Goal: Transaction & Acquisition: Purchase product/service

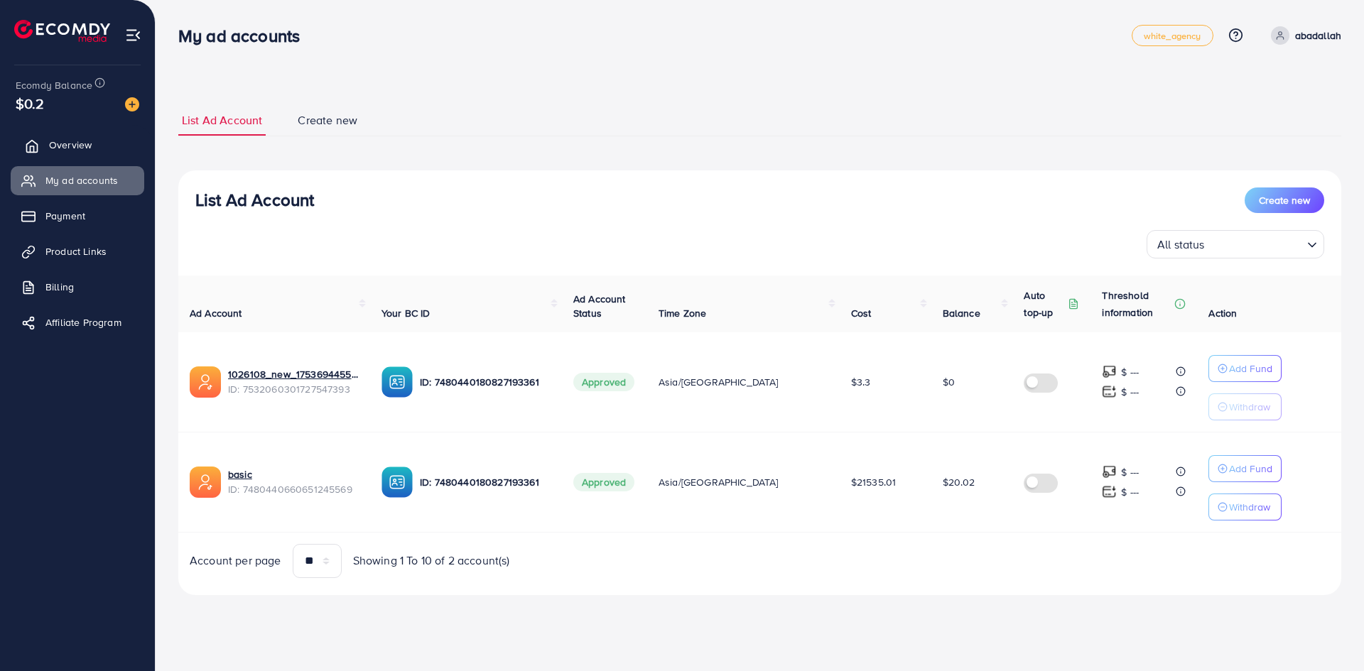
click at [90, 154] on link "Overview" at bounding box center [78, 145] width 134 height 28
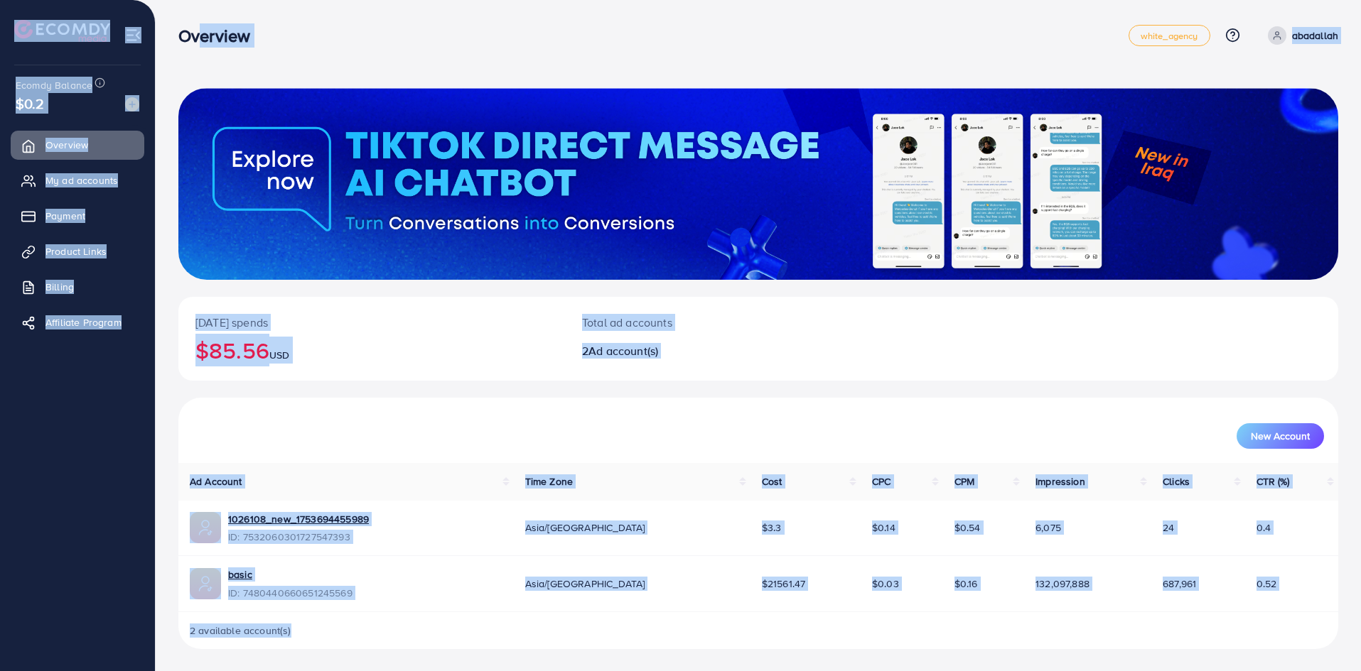
scroll to position [1, 0]
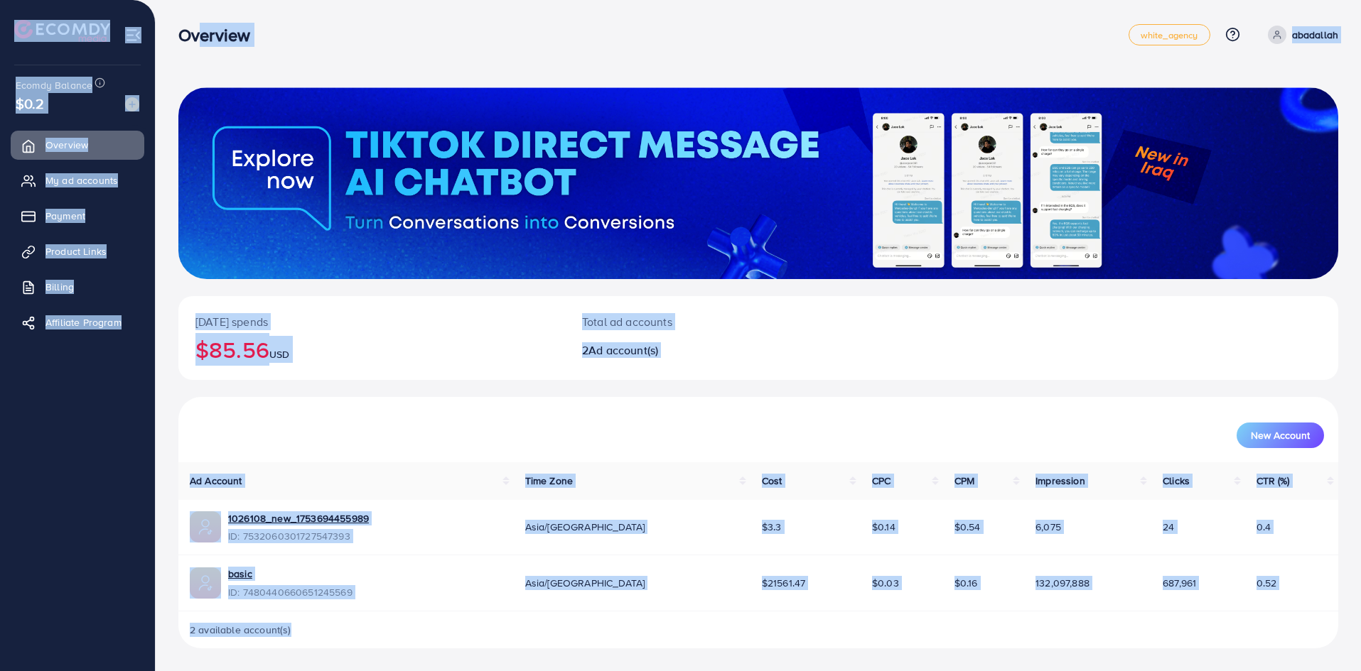
drag, startPoint x: 187, startPoint y: 50, endPoint x: 857, endPoint y: 655, distance: 903.0
click at [857, 655] on div "Overview white_agency Help Center Contact Support Plans and Pricing Term and po…" at bounding box center [680, 335] width 1361 height 672
click at [871, 634] on div "2 available account(s)" at bounding box center [758, 630] width 1160 height 37
drag, startPoint x: 898, startPoint y: 647, endPoint x: 173, endPoint y: 26, distance: 953.9
click at [173, 26] on div "Overview white_agency Help Center Contact Support Plans and Pricing Term and po…" at bounding box center [680, 335] width 1361 height 672
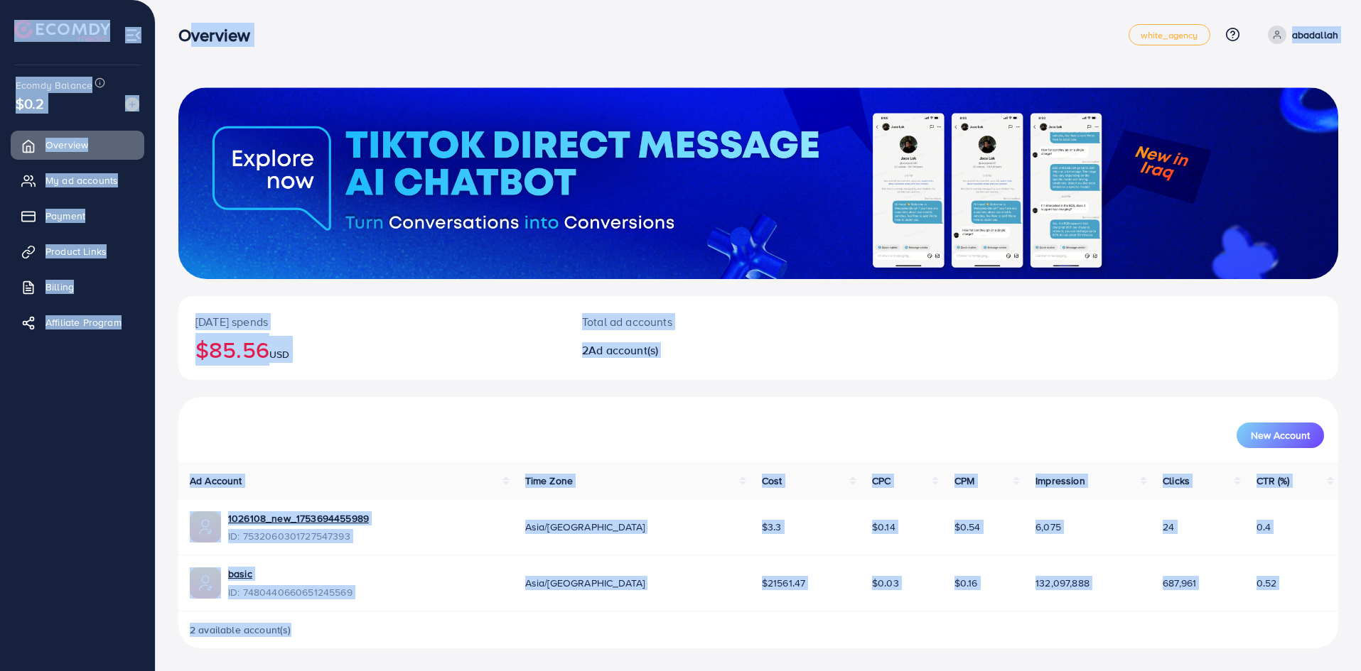
click at [174, 26] on div "Overview" at bounding box center [220, 35] width 106 height 21
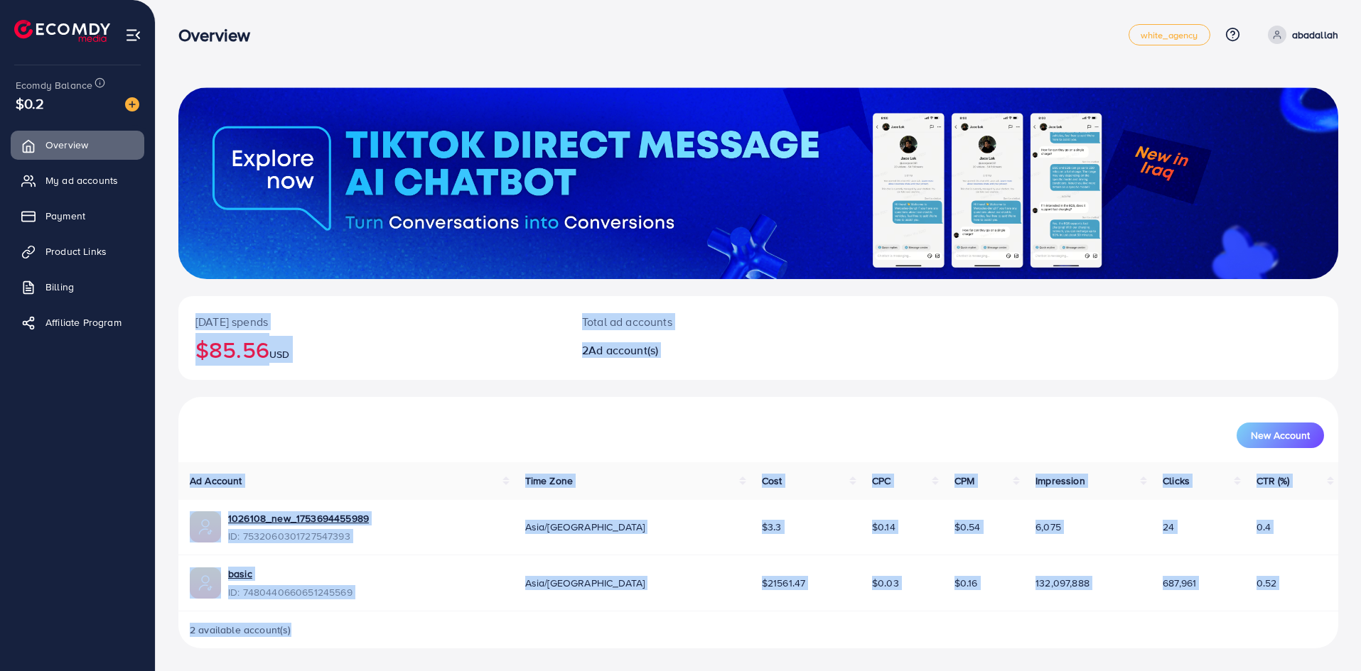
drag, startPoint x: 171, startPoint y: 18, endPoint x: 858, endPoint y: 682, distance: 954.7
click at [858, 671] on html "Overview white_agency Help Center Contact Support Plans and Pricing Term and po…" at bounding box center [680, 334] width 1361 height 671
click at [865, 644] on div "2 available account(s)" at bounding box center [758, 630] width 1160 height 37
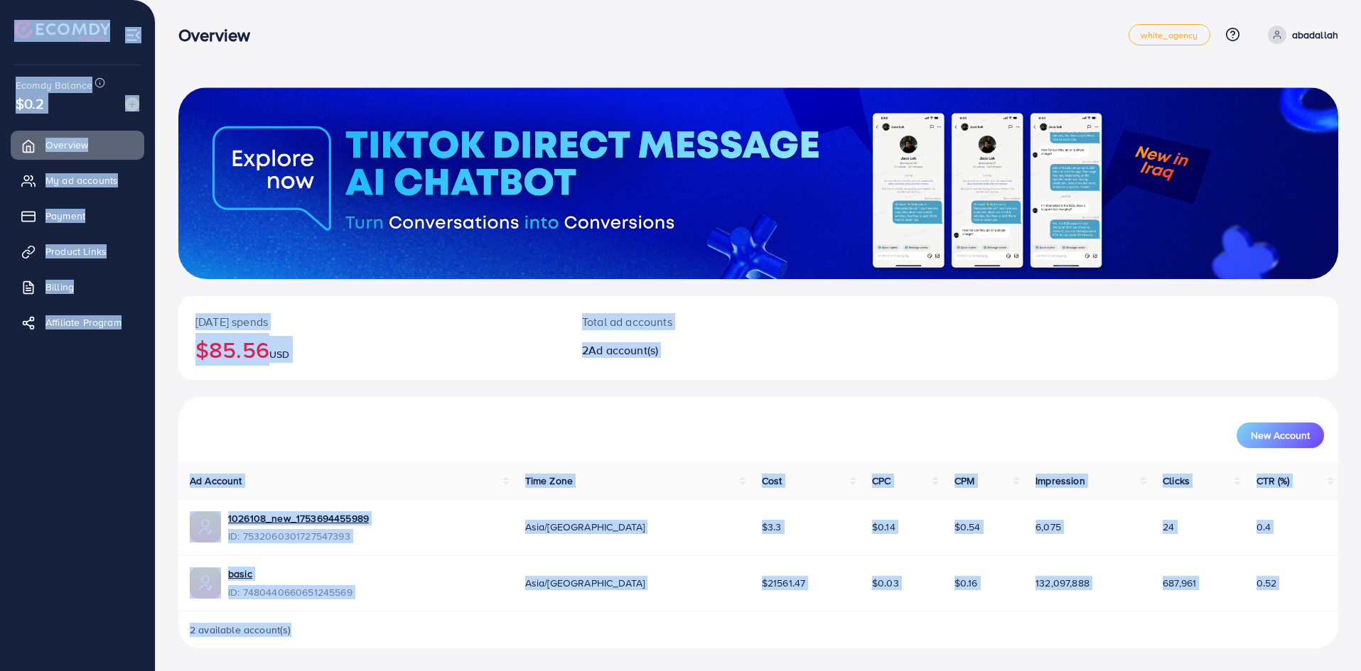
scroll to position [0, 0]
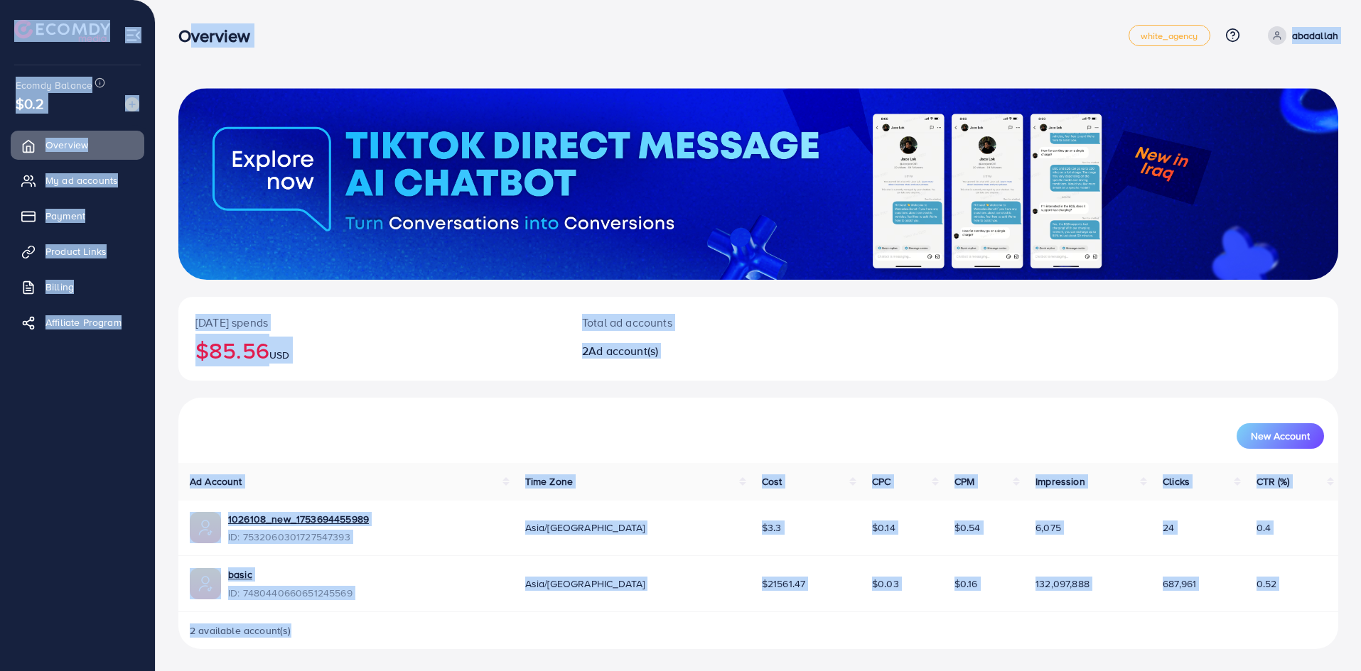
drag, startPoint x: 912, startPoint y: 645, endPoint x: 179, endPoint y: 28, distance: 958.1
click at [179, 28] on div "Overview white_agency Help Center Contact Support Plans and Pricing Term and po…" at bounding box center [680, 336] width 1361 height 672
click at [178, 22] on div "Overview white_agency Help Center Contact Support Plans and Pricing Term and po…" at bounding box center [758, 36] width 1160 height 40
drag, startPoint x: 178, startPoint y: 22, endPoint x: 860, endPoint y: 656, distance: 930.6
click at [860, 656] on div "Overview white_agency Help Center Contact Support Plans and Pricing Term and po…" at bounding box center [680, 336] width 1361 height 672
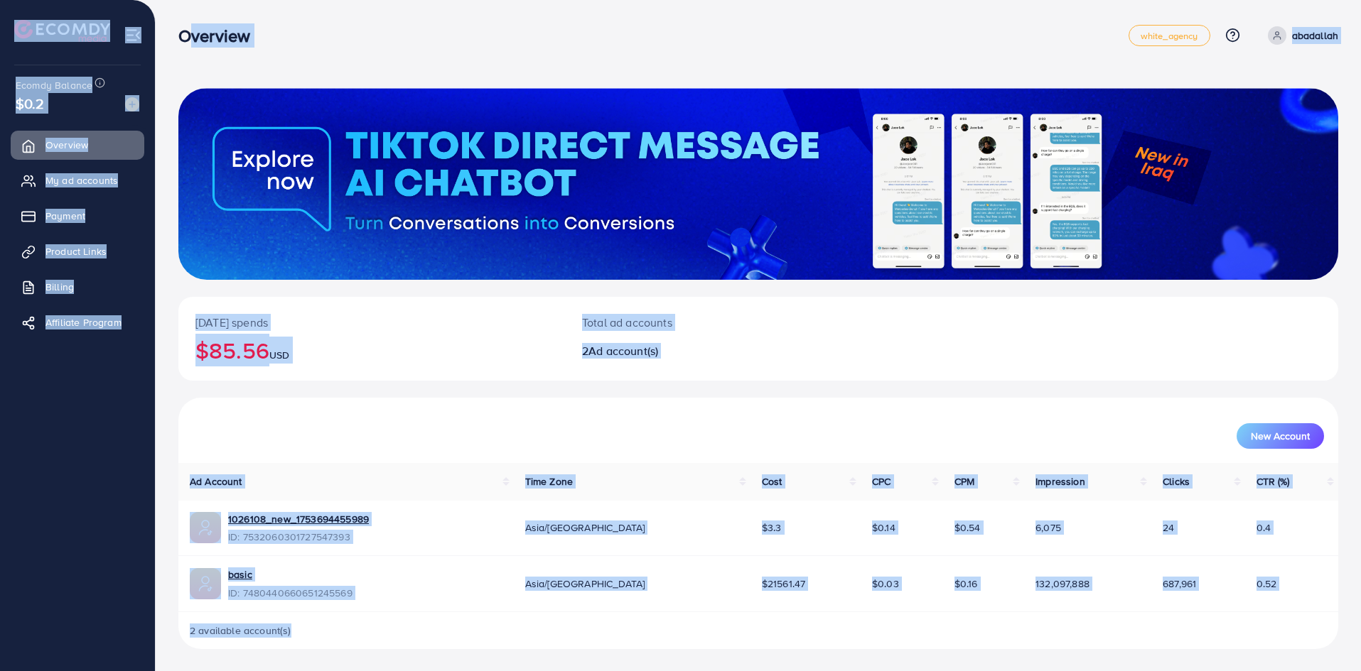
click at [858, 651] on div "[DATE] spends $85.56 USD Total ad accounts 2 Ad account(s) New Account Ad Accou…" at bounding box center [758, 336] width 1205 height 672
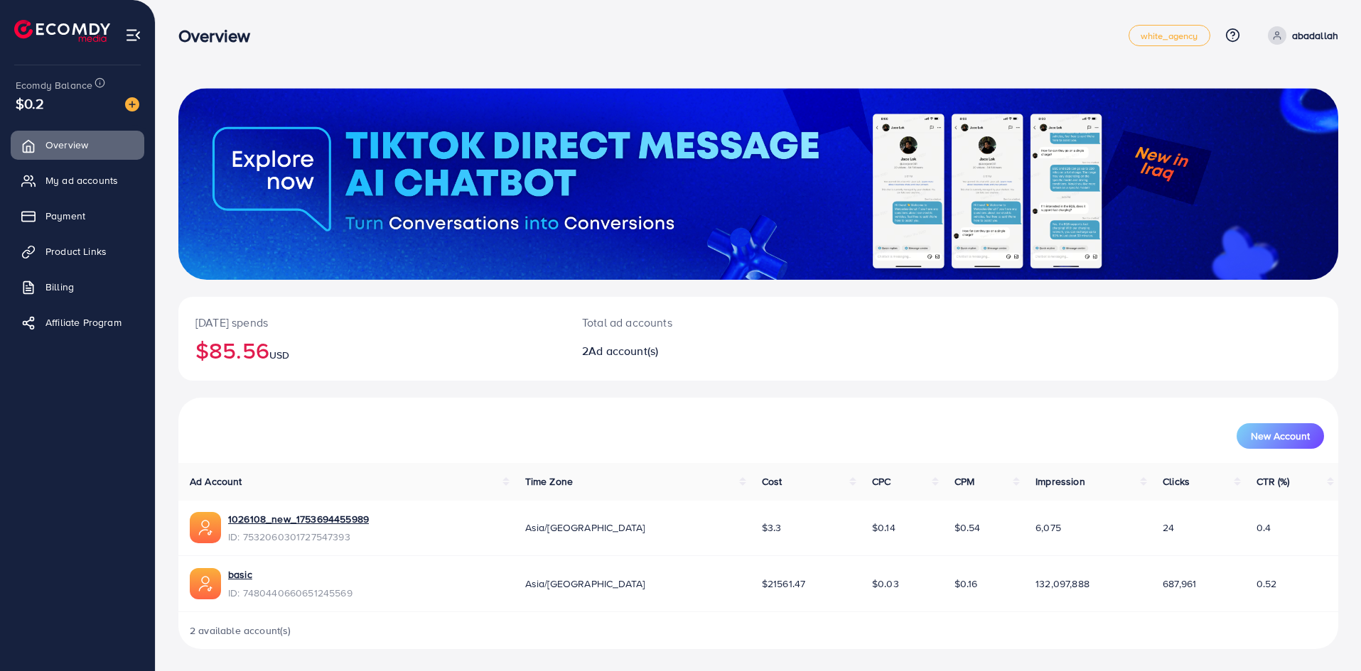
drag, startPoint x: 858, startPoint y: 651, endPoint x: 783, endPoint y: 617, distance: 82.0
click at [854, 647] on div "[DATE] spends $85.56 USD Total ad accounts 2 Ad account(s) New Account Ad Accou…" at bounding box center [758, 336] width 1205 height 672
click at [78, 131] on link "Overview" at bounding box center [78, 145] width 134 height 28
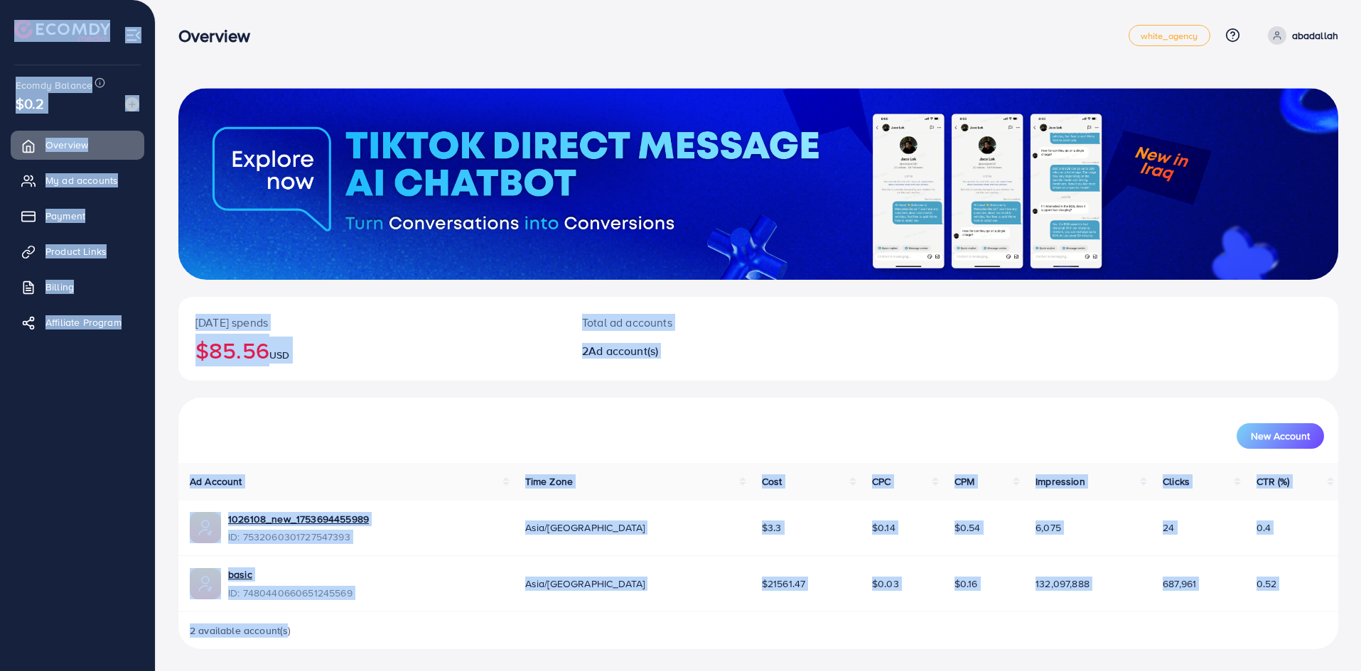
drag, startPoint x: 288, startPoint y: 632, endPoint x: 28, endPoint y: 8, distance: 675.9
click at [28, 8] on div "Overview white_agency Help Center Contact Support Plans and Pricing Term and po…" at bounding box center [680, 336] width 1361 height 672
click at [158, 15] on div "[DATE] spends $85.56 USD Total ad accounts 2 Ad account(s) New Account Ad Accou…" at bounding box center [758, 336] width 1205 height 672
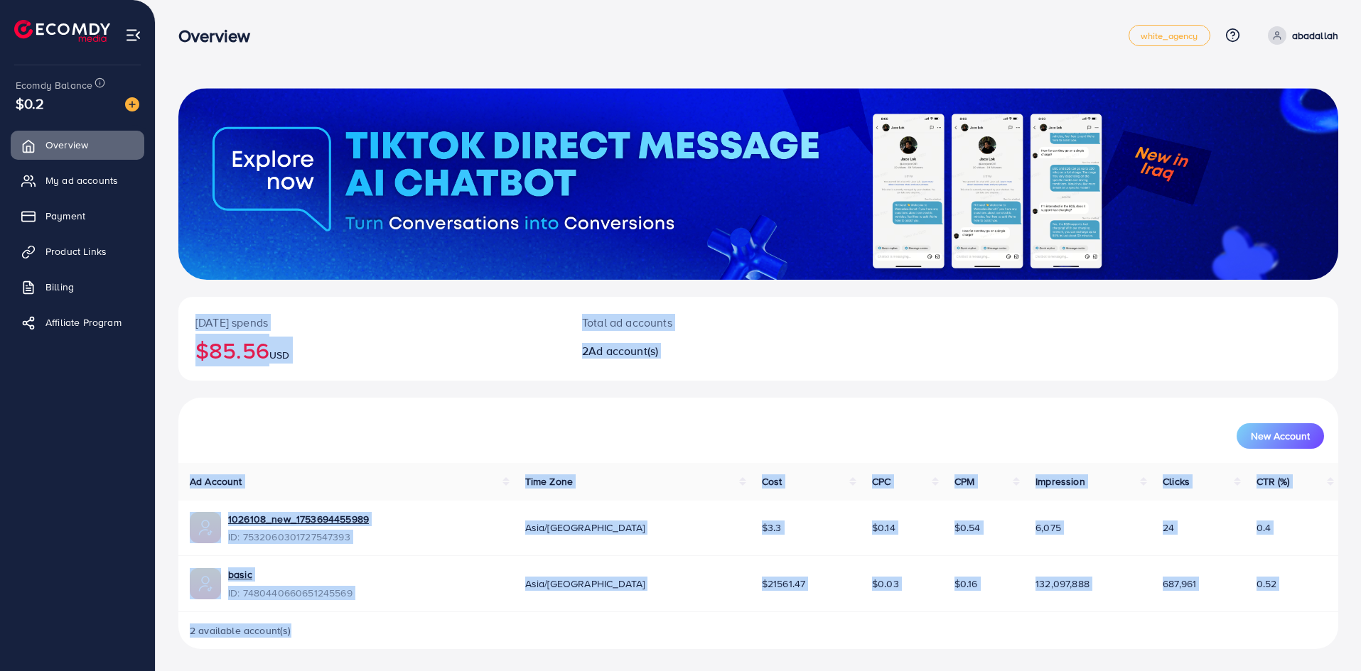
scroll to position [1, 0]
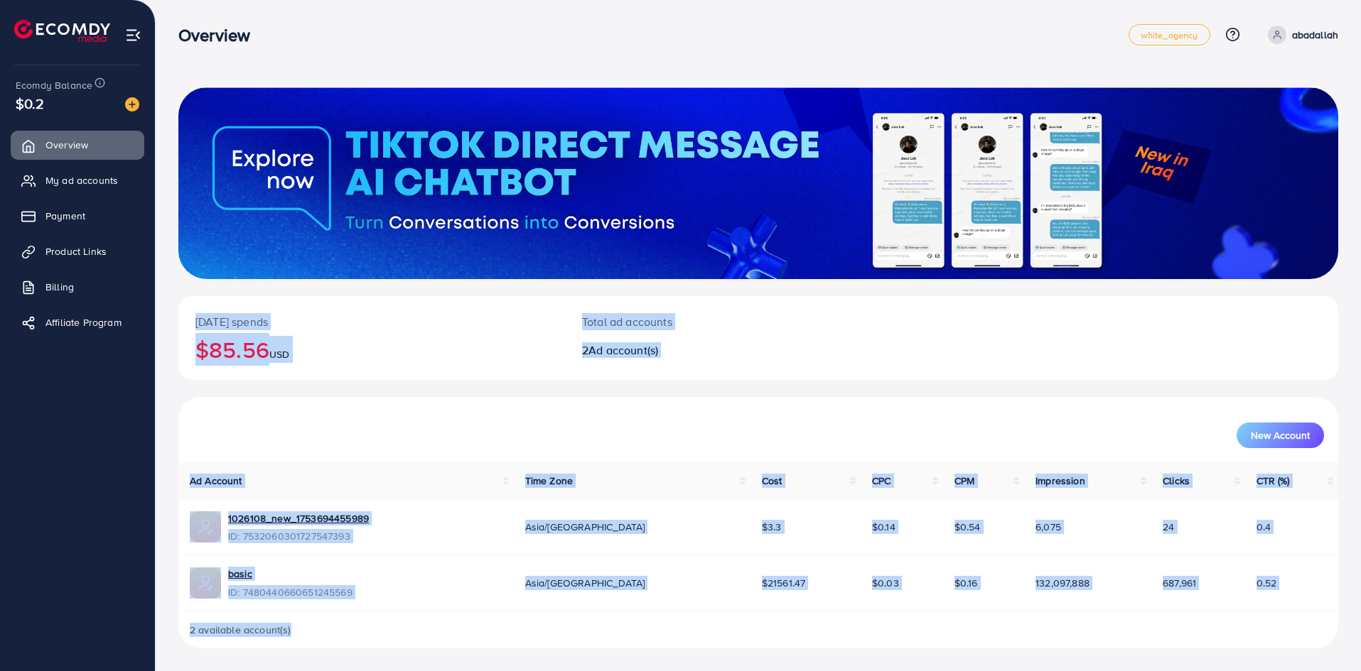
drag, startPoint x: 160, startPoint y: 12, endPoint x: 734, endPoint y: 657, distance: 863.6
click at [728, 671] on html "Overview white_agency Help Center Contact Support Plans and Pricing Term and po…" at bounding box center [680, 334] width 1361 height 671
click at [734, 649] on div "[DATE] spends $85.56 USD Total ad accounts 2 Ad account(s) New Account Ad Accou…" at bounding box center [758, 335] width 1205 height 672
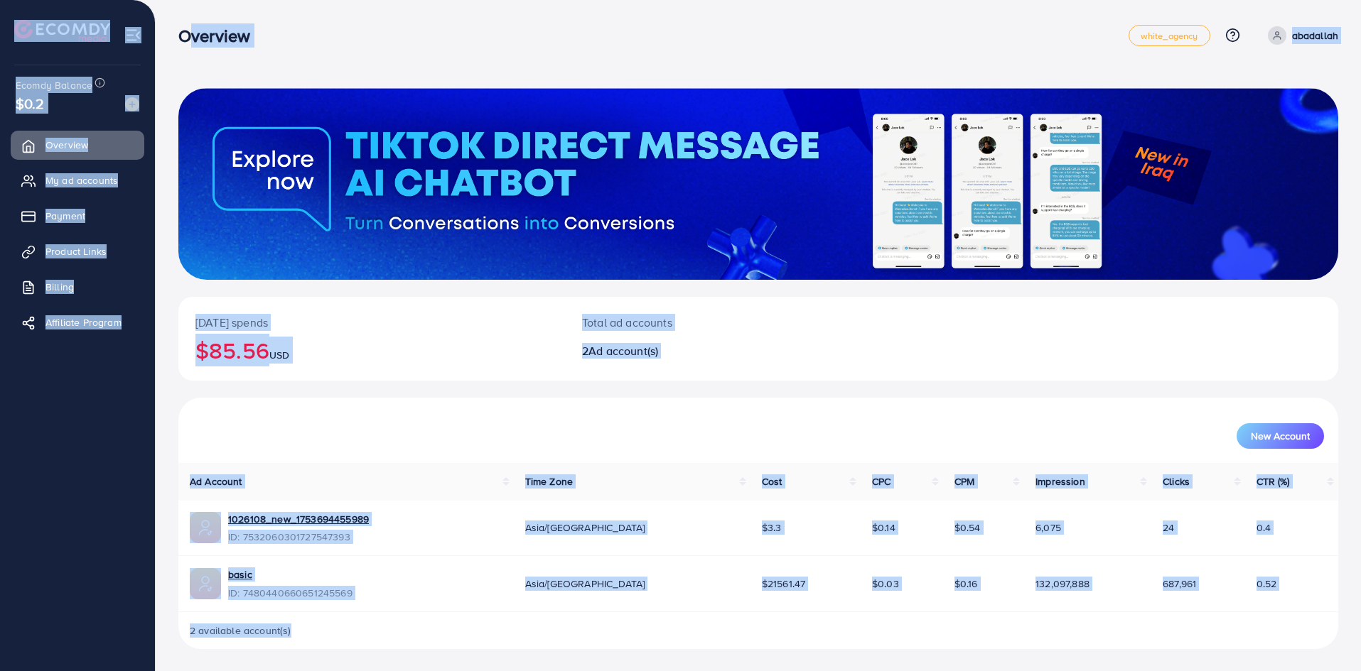
drag, startPoint x: 734, startPoint y: 645, endPoint x: 178, endPoint y: 32, distance: 827.9
click at [178, 32] on div "Overview white_agency Help Center Contact Support Plans and Pricing Term and po…" at bounding box center [680, 336] width 1361 height 672
click at [178, 32] on div "Overview" at bounding box center [220, 36] width 106 height 21
drag, startPoint x: 513, startPoint y: 658, endPoint x: 178, endPoint y: 38, distance: 704.5
click at [178, 38] on div "Overview white_agency Help Center Contact Support Plans and Pricing Term and po…" at bounding box center [680, 336] width 1361 height 672
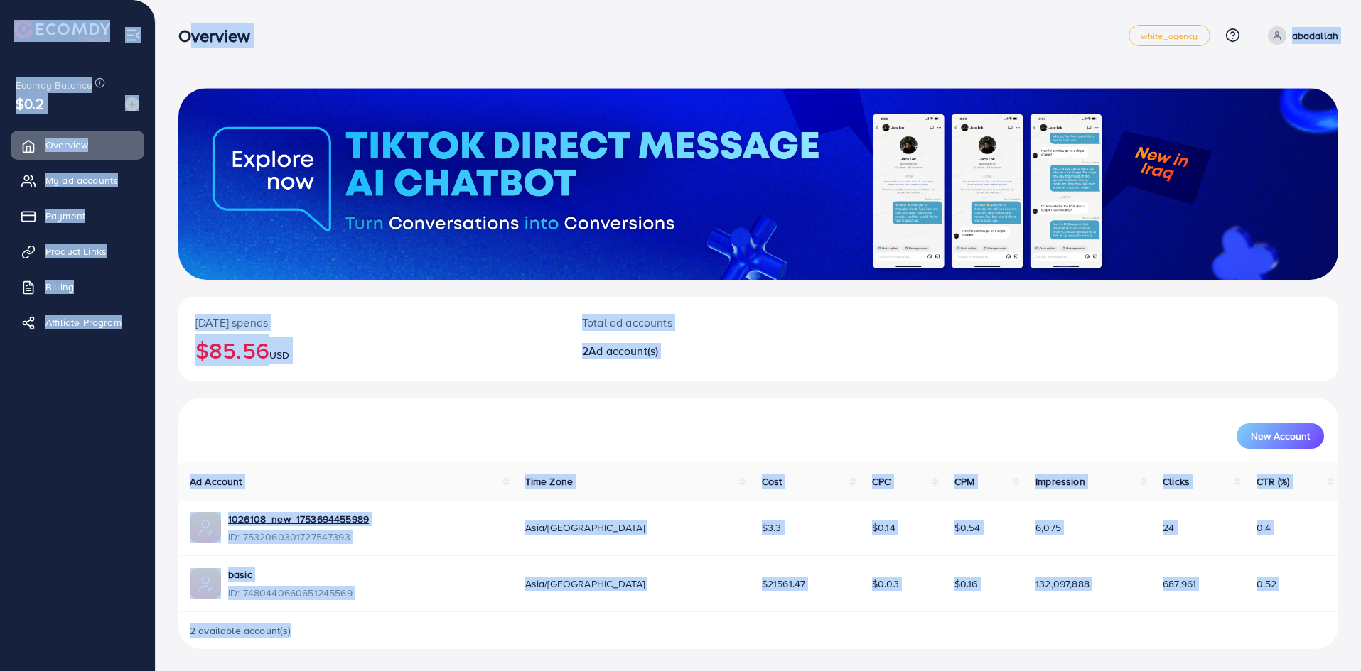
click at [178, 38] on div "Overview" at bounding box center [220, 36] width 106 height 21
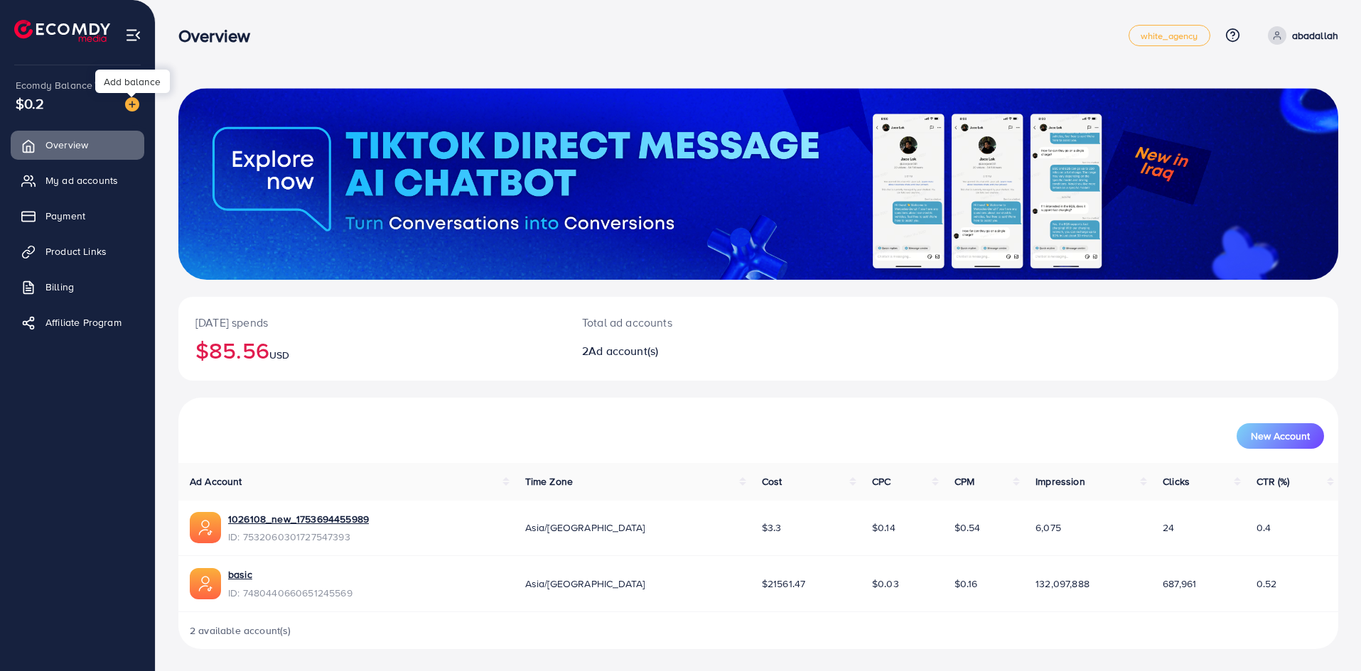
click at [127, 109] on img at bounding box center [132, 104] width 14 height 14
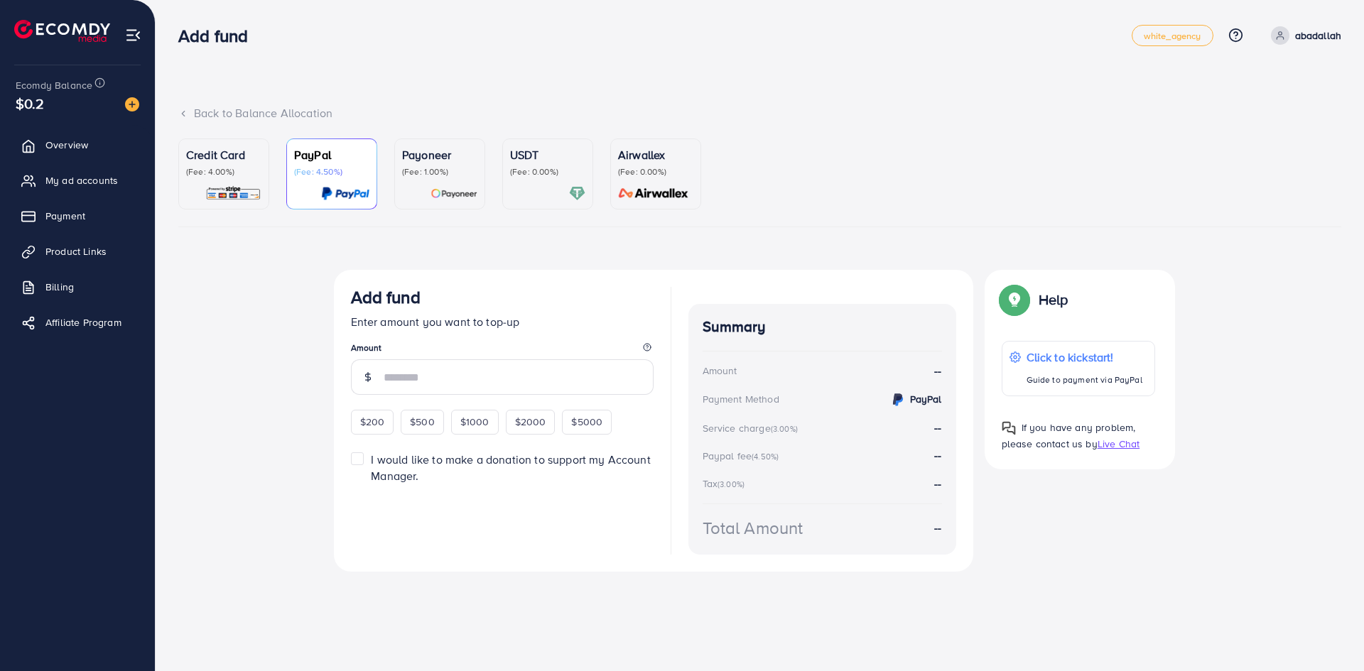
click at [255, 179] on div "Credit Card (Fee: 4.00%)" at bounding box center [223, 173] width 75 height 55
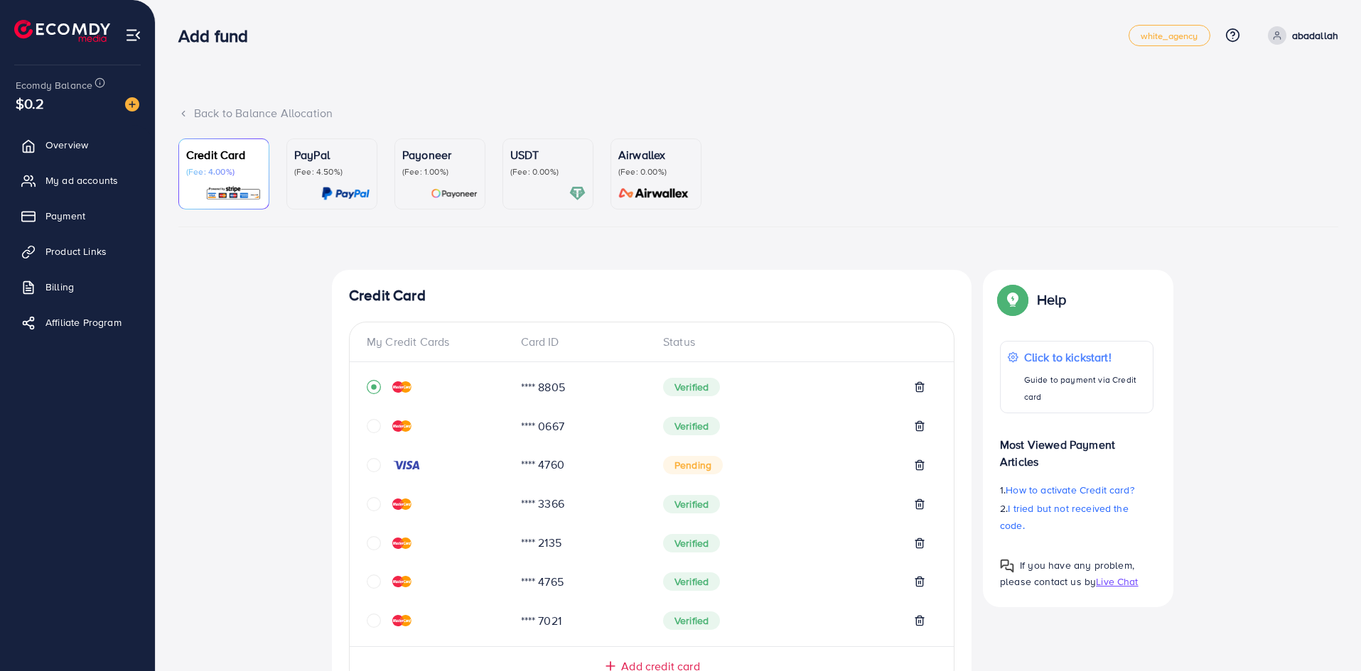
scroll to position [446, 0]
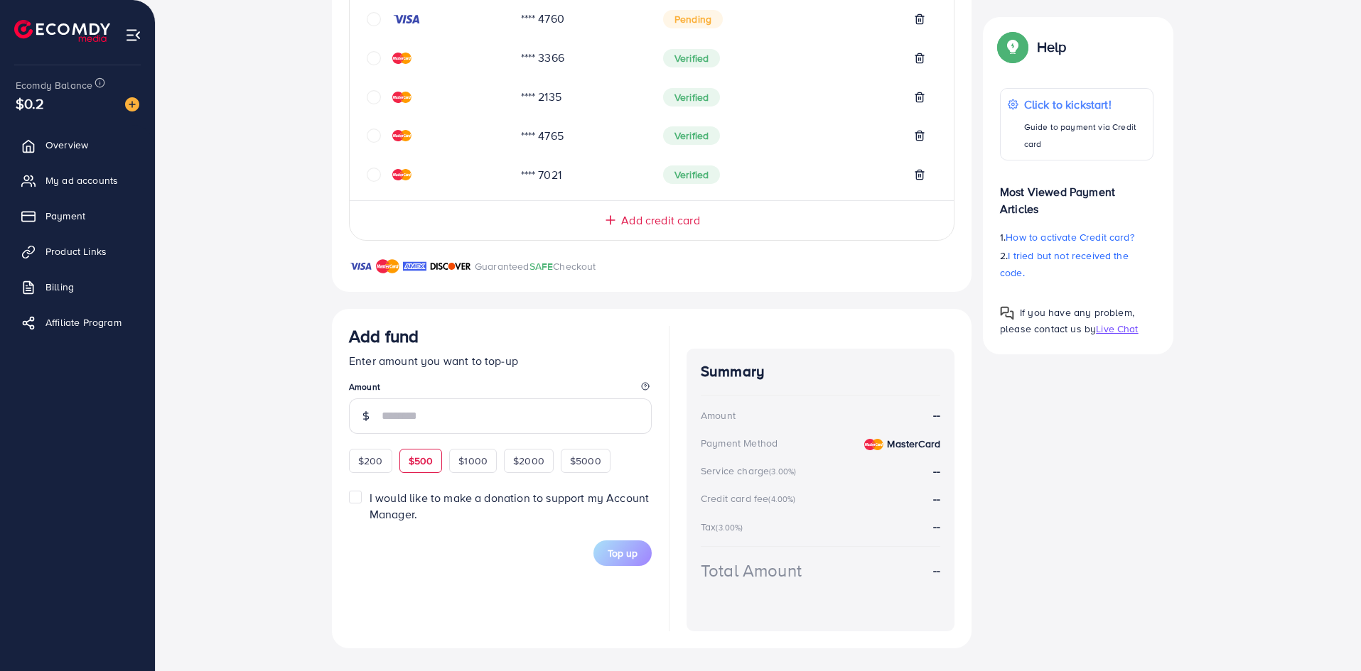
click at [409, 468] on span "$500" at bounding box center [421, 461] width 25 height 14
type input "***"
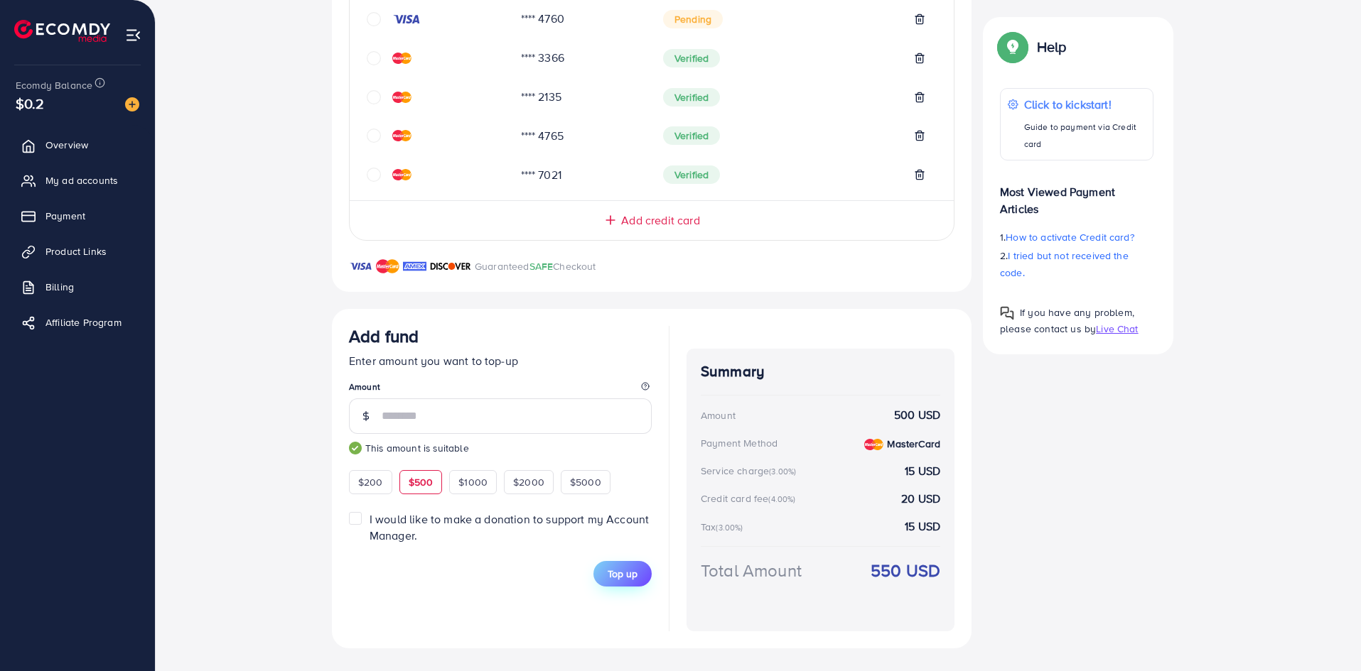
click at [634, 580] on span "Top up" at bounding box center [622, 574] width 30 height 14
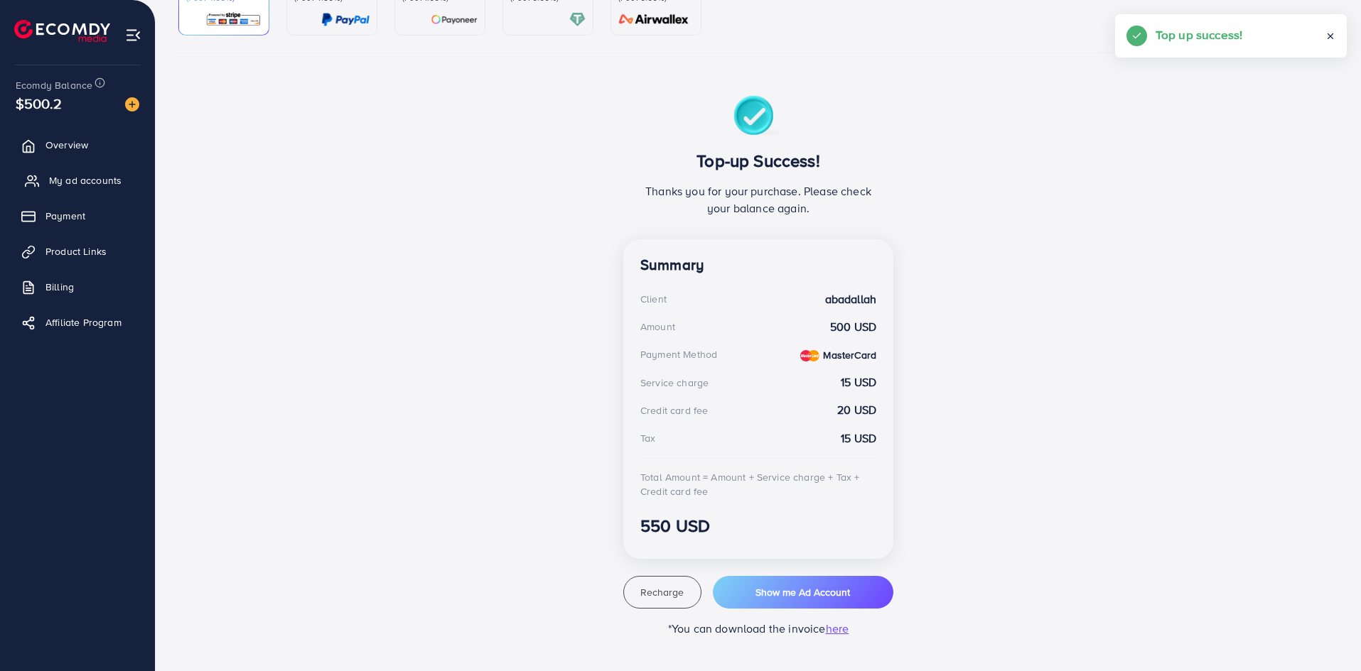
click at [112, 187] on span "My ad accounts" at bounding box center [85, 180] width 72 height 14
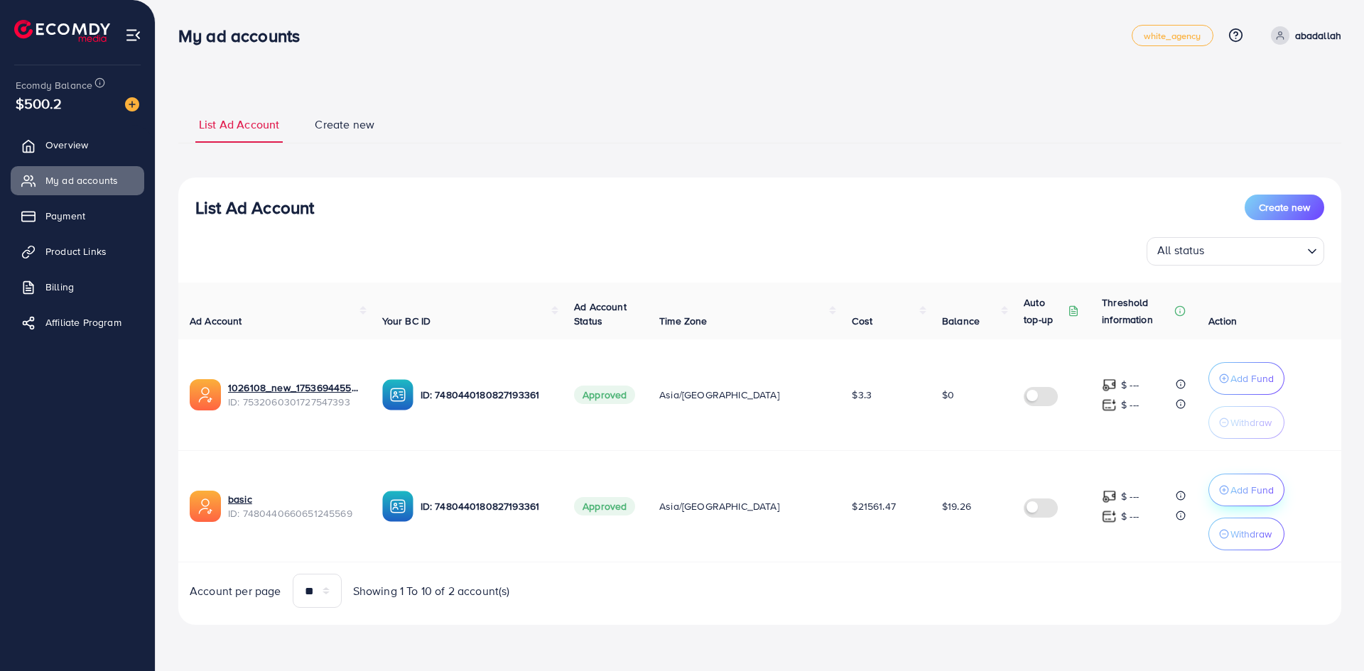
click at [1234, 387] on p "Add Fund" at bounding box center [1252, 378] width 43 height 17
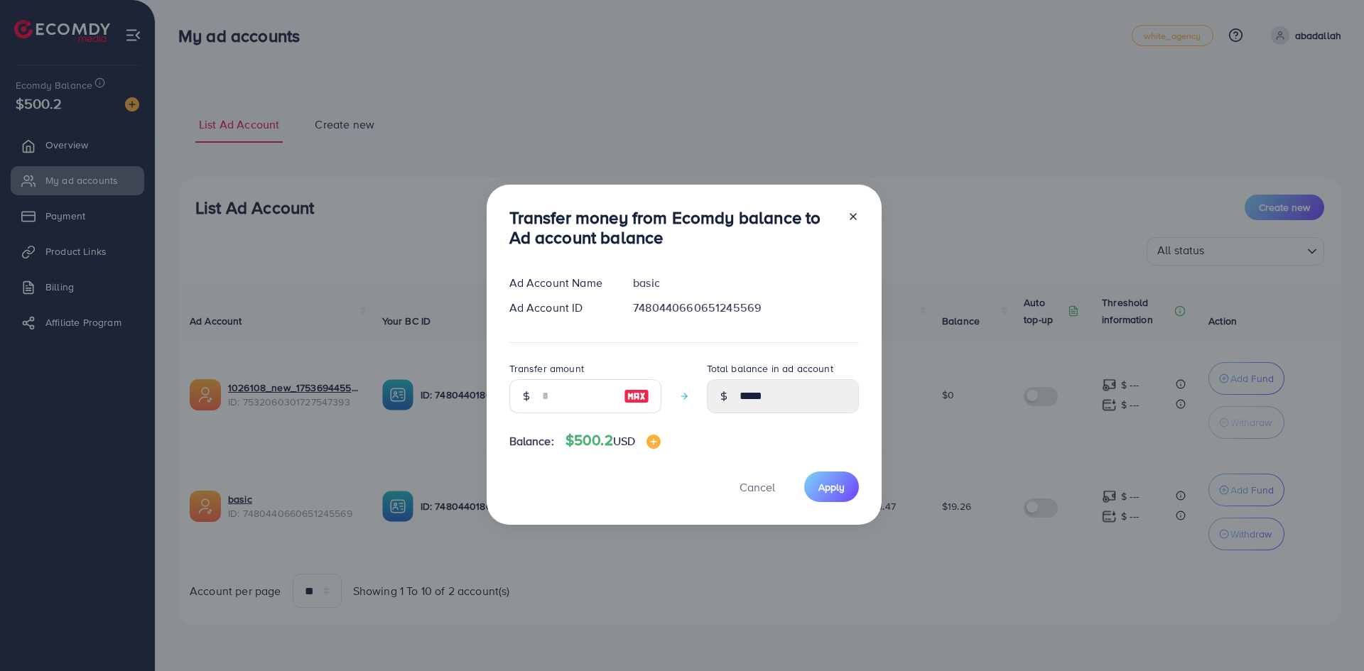
click at [642, 397] on img at bounding box center [637, 396] width 26 height 17
type input "***"
type input "******"
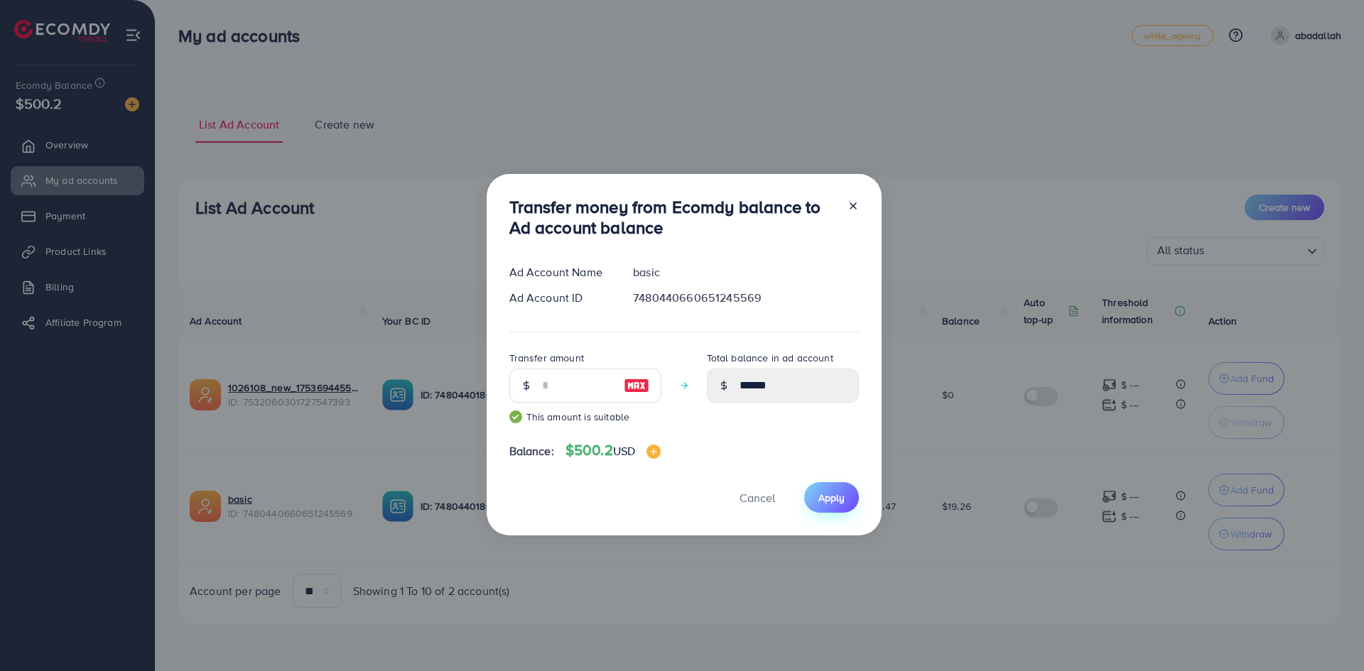
click at [838, 511] on button "Apply" at bounding box center [831, 497] width 55 height 31
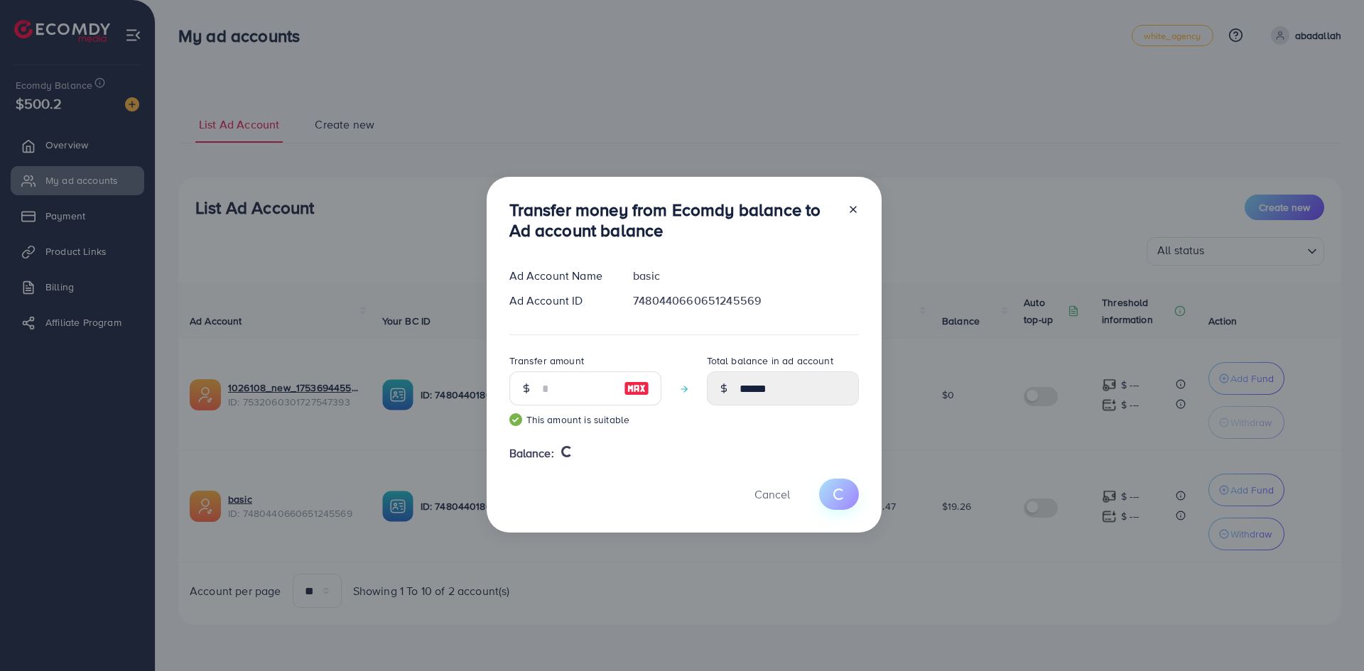
type input "*****"
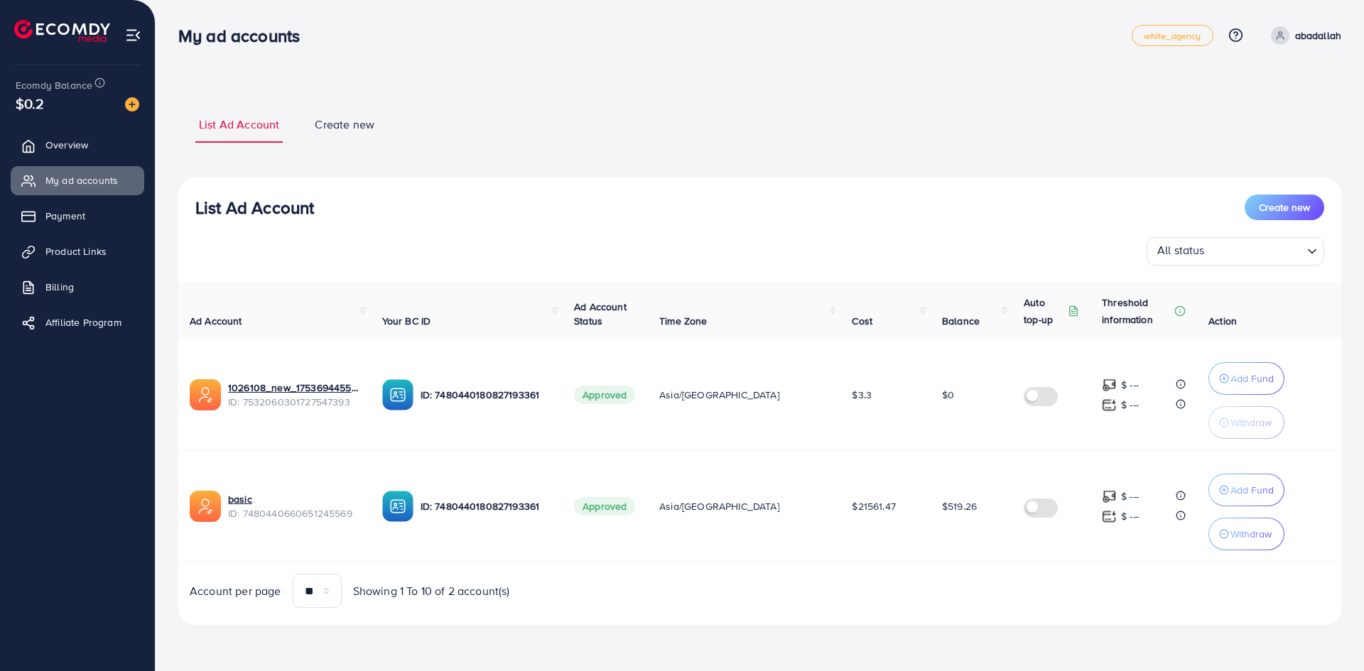
click at [967, 569] on div "Ad Account Your BC ID Ad Account Status Time Zone Cost Balance Auto top-up Thre…" at bounding box center [759, 445] width 1163 height 325
